Goal: Book appointment/travel/reservation

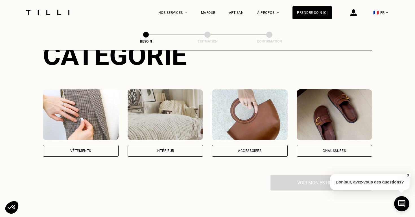
click at [98, 117] on img at bounding box center [81, 115] width 76 height 51
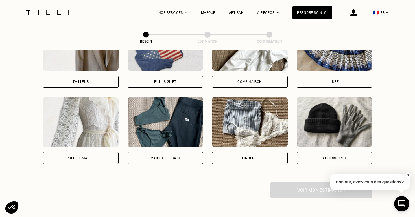
scroll to position [380, 0]
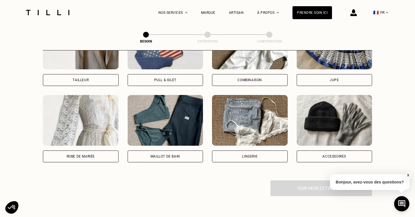
click at [259, 123] on img at bounding box center [250, 120] width 76 height 51
select select "FR"
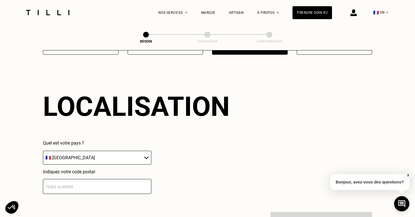
scroll to position [490, 0]
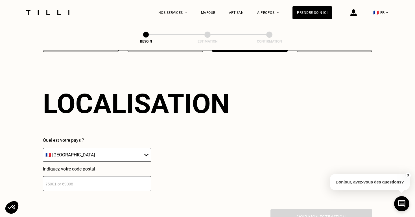
click at [139, 184] on input "number" at bounding box center [97, 183] width 108 height 15
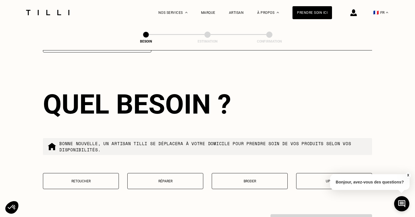
scroll to position [630, 0]
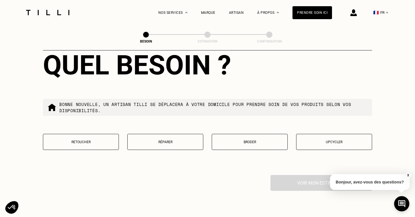
type input "77300"
click at [160, 139] on button "Réparer" at bounding box center [165, 142] width 76 height 16
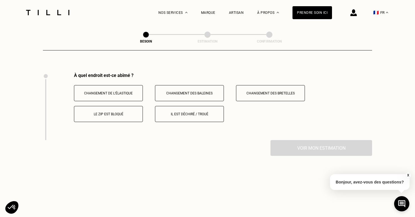
scroll to position [774, 0]
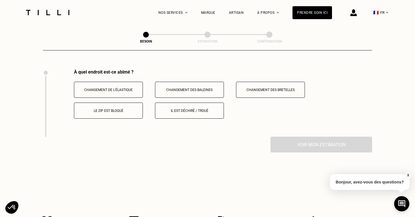
click at [130, 86] on button "Changement de l’élastique" at bounding box center [108, 90] width 69 height 16
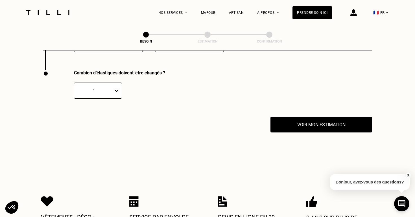
scroll to position [842, 0]
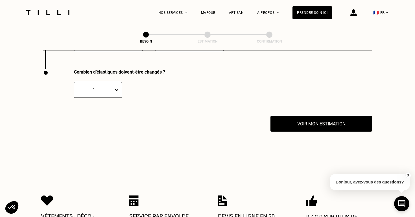
click at [112, 87] on div "1" at bounding box center [93, 90] width 39 height 6
click at [104, 122] on div "3" at bounding box center [98, 127] width 48 height 10
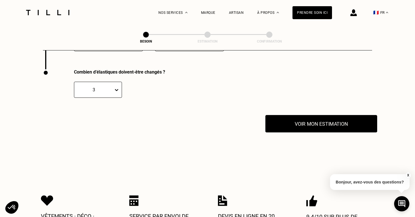
click at [300, 115] on button "Voir mon estimation" at bounding box center [321, 124] width 112 height 18
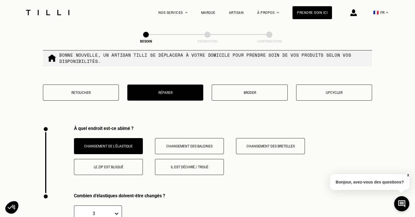
scroll to position [716, 0]
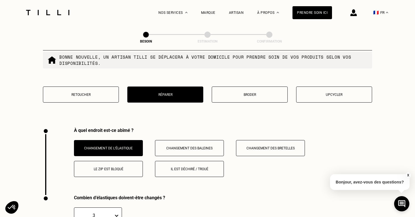
click at [76, 91] on button "Retoucher" at bounding box center [81, 95] width 76 height 16
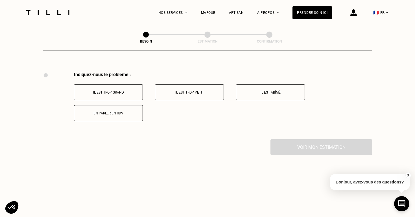
scroll to position [774, 0]
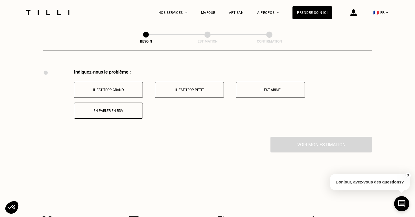
click at [116, 88] on p "Il est trop grand" at bounding box center [108, 90] width 63 height 4
click at [130, 88] on p "Au niveau des bretelles" at bounding box center [108, 90] width 63 height 4
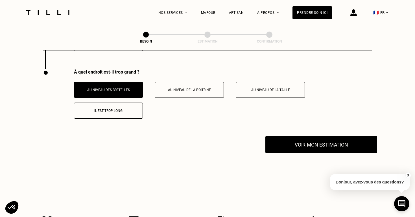
click at [311, 140] on button "Voir mon estimation" at bounding box center [321, 145] width 112 height 18
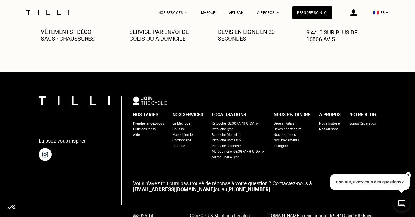
scroll to position [1068, 0]
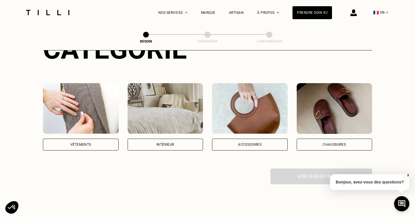
scroll to position [86, 0]
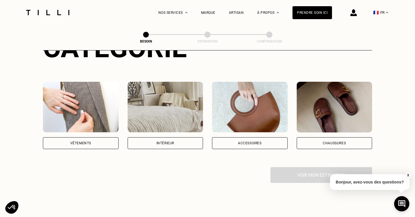
click at [80, 140] on div "Vêtements" at bounding box center [81, 144] width 76 height 12
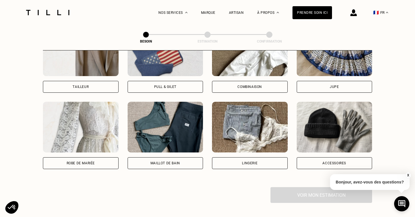
scroll to position [373, 0]
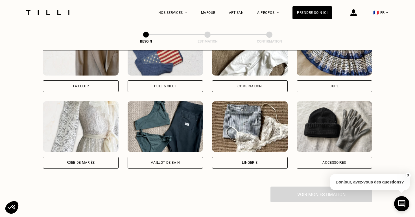
click at [246, 161] on div "Lingerie" at bounding box center [250, 162] width 16 height 3
select select "FR"
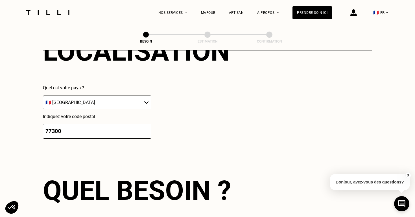
scroll to position [562, 0]
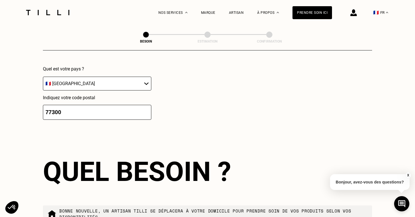
click at [125, 105] on input "77300" at bounding box center [97, 112] width 108 height 15
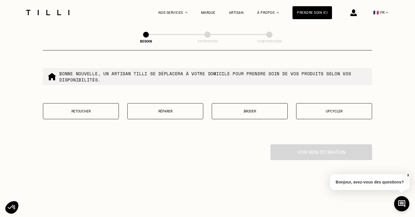
scroll to position [699, 0]
click at [78, 111] on button "Retoucher" at bounding box center [81, 111] width 76 height 16
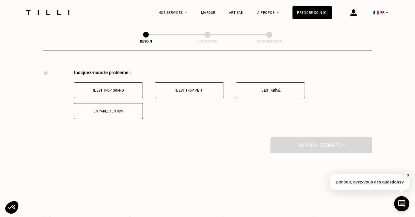
scroll to position [774, 0]
click at [135, 88] on p "Il est trop grand" at bounding box center [108, 90] width 63 height 4
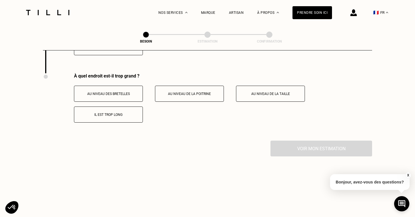
scroll to position [842, 0]
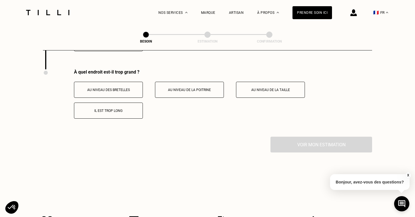
click at [124, 87] on button "Au niveau des bretelles" at bounding box center [108, 90] width 69 height 16
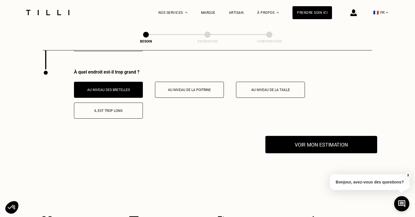
click at [313, 145] on button "Voir mon estimation" at bounding box center [321, 145] width 112 height 18
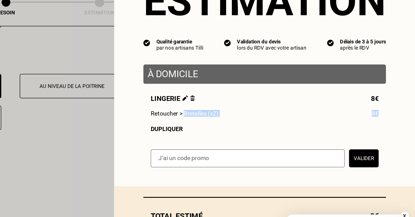
drag, startPoint x: 264, startPoint y: 109, endPoint x: 392, endPoint y: 107, distance: 128.5
click at [392, 107] on div "Lingerie 8€ Retoucher > Bretelles (x2) 8€ Dupliquer" at bounding box center [316, 107] width 160 height 25
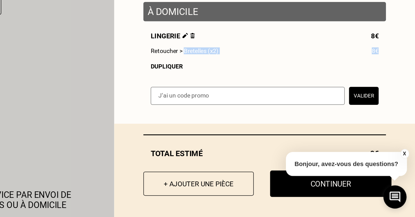
click at [357, 196] on button "Continuer" at bounding box center [360, 196] width 80 height 18
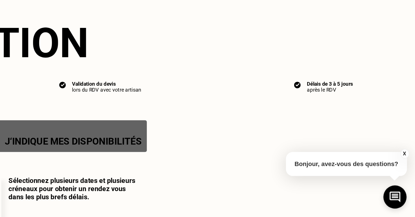
select select "FR"
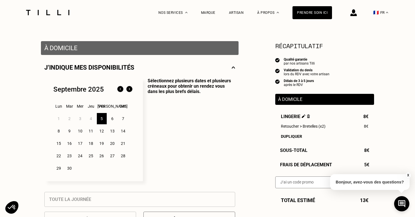
scroll to position [104, 0]
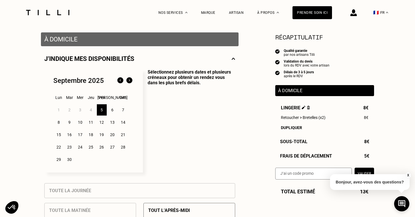
click at [115, 111] on div "6" at bounding box center [113, 109] width 10 height 11
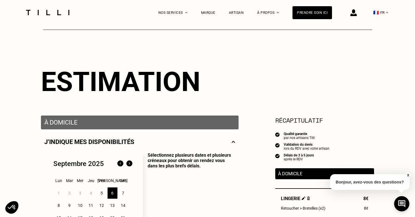
scroll to position [0, 0]
